Goal: Information Seeking & Learning: Understand process/instructions

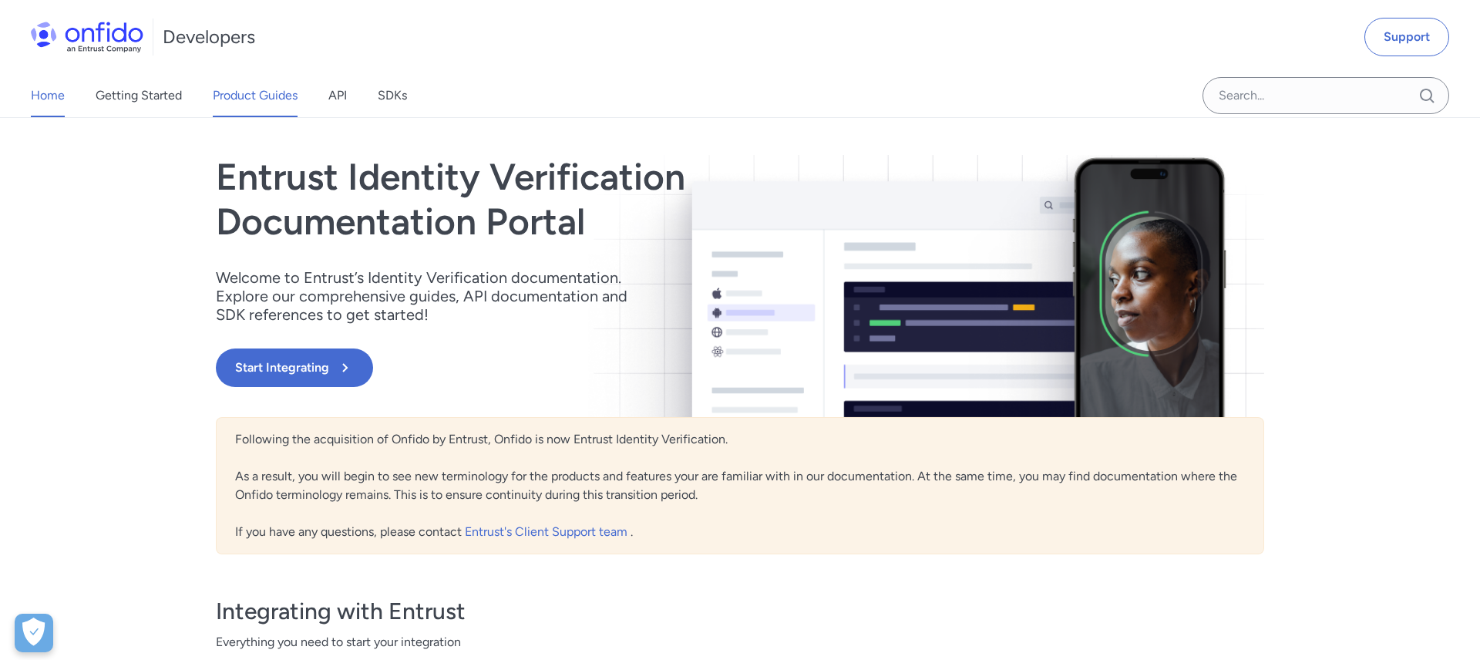
click at [258, 96] on link "Product Guides" at bounding box center [255, 95] width 85 height 43
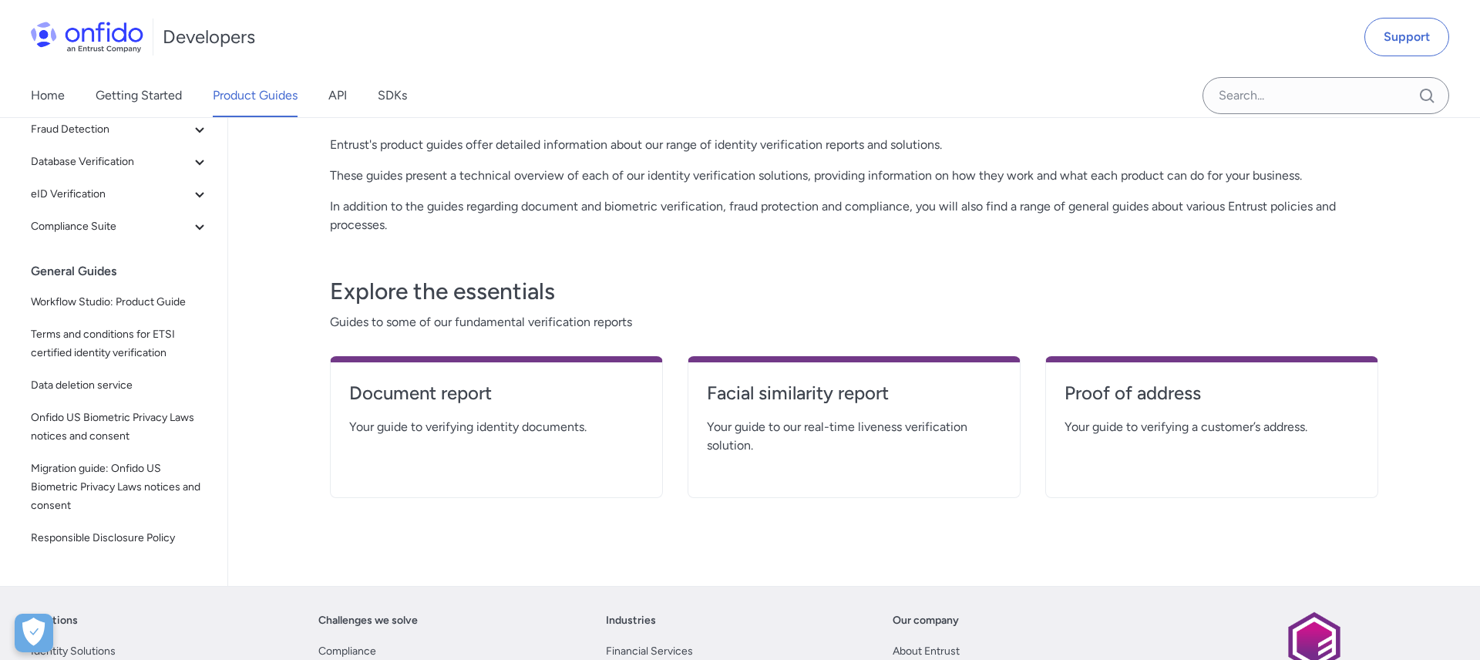
scroll to position [84, 0]
click at [130, 381] on span "Data deletion service" at bounding box center [120, 383] width 178 height 19
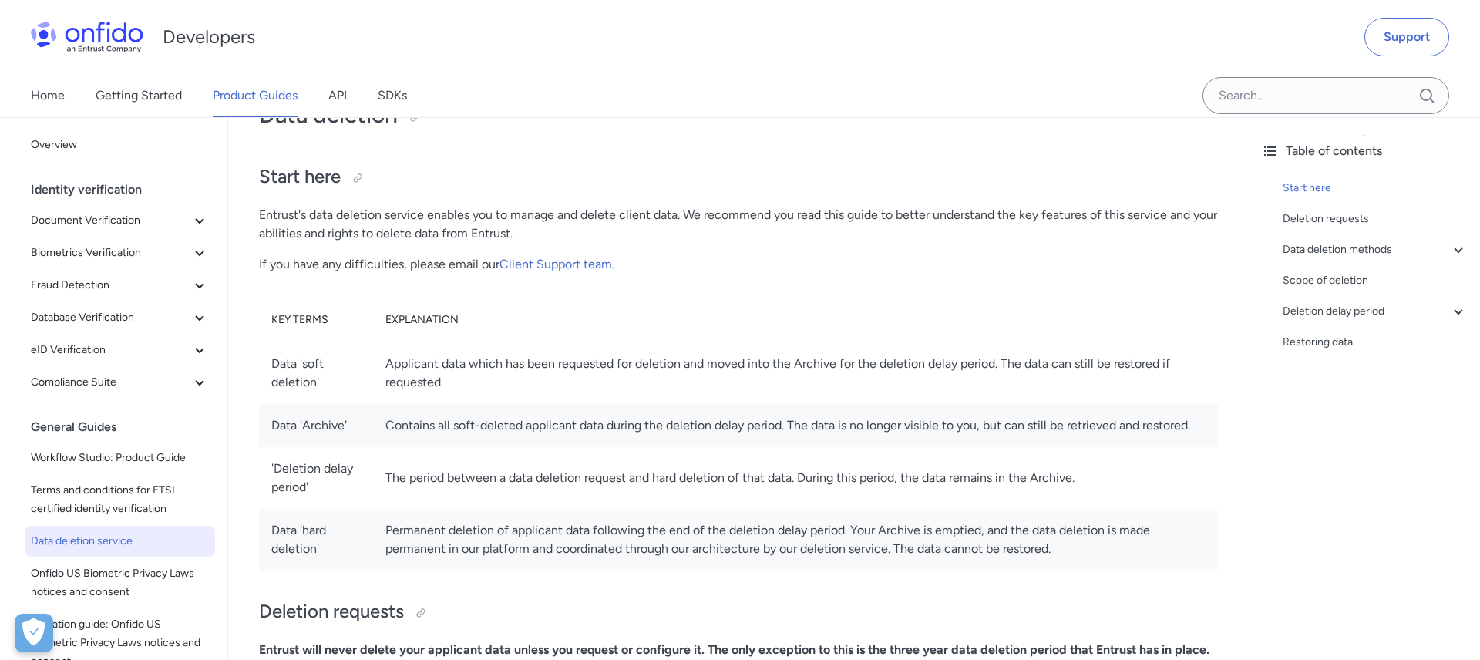
scroll to position [3567, 0]
